Goal: Transaction & Acquisition: Purchase product/service

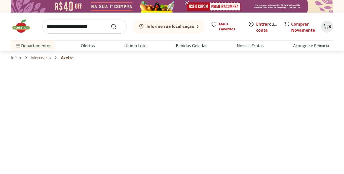
select select "**********"
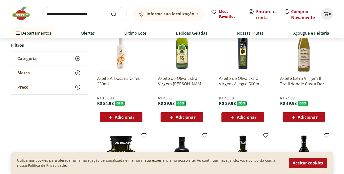
scroll to position [173, 0]
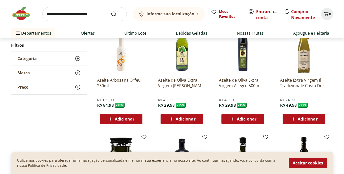
click at [182, 117] on span "Adicionar" at bounding box center [186, 119] width 20 height 4
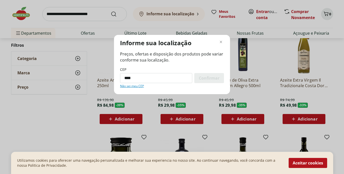
type input "*********"
click at [215, 77] on span "Confirmar" at bounding box center [209, 78] width 21 height 4
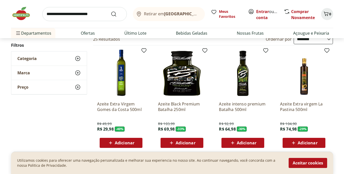
scroll to position [39, 0]
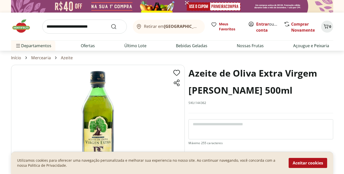
click at [221, 6] on img at bounding box center [172, 6] width 322 height 13
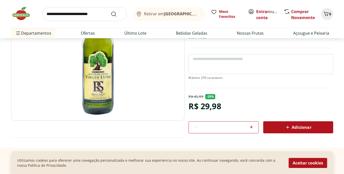
scroll to position [72, 0]
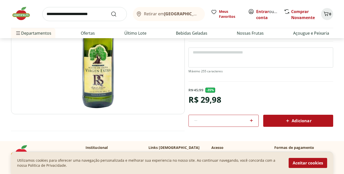
click at [249, 119] on icon at bounding box center [251, 121] width 6 height 6
type input "*"
click at [292, 120] on span "Adicionar" at bounding box center [298, 121] width 27 height 6
click at [327, 13] on icon "Carrinho" at bounding box center [326, 14] width 6 height 6
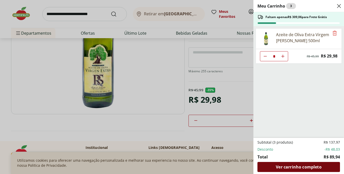
click at [297, 166] on span "Ver carrinho completo" at bounding box center [299, 167] width 46 height 4
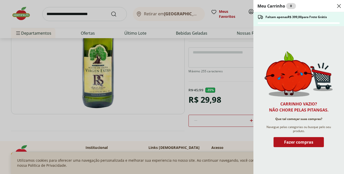
click at [339, 6] on use "Close" at bounding box center [339, 6] width 6 height 6
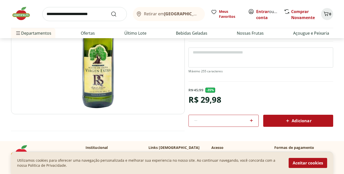
scroll to position [0, 0]
